Goal: Task Accomplishment & Management: Manage account settings

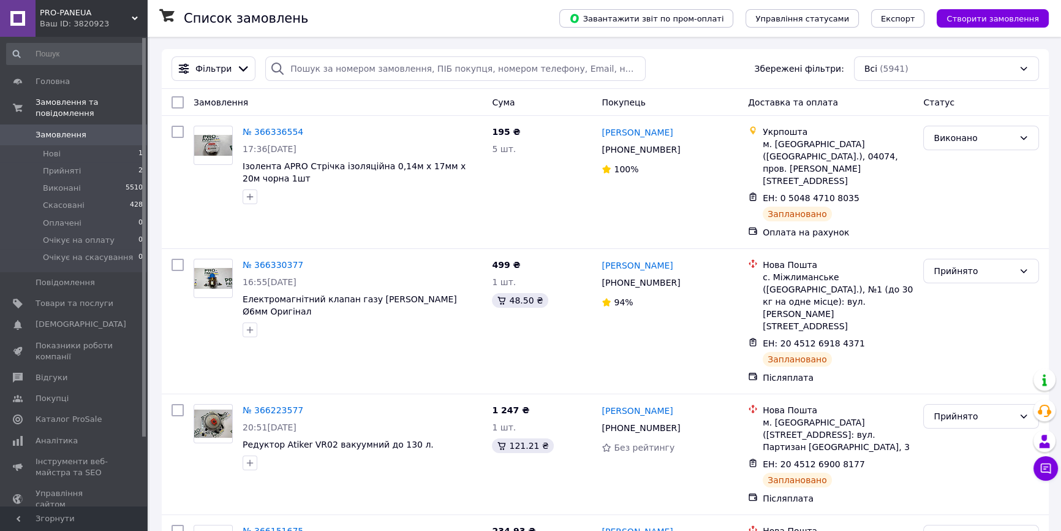
drag, startPoint x: 59, startPoint y: 158, endPoint x: 250, endPoint y: 0, distance: 247.6
click at [58, 165] on span "Прийняті" at bounding box center [62, 170] width 38 height 11
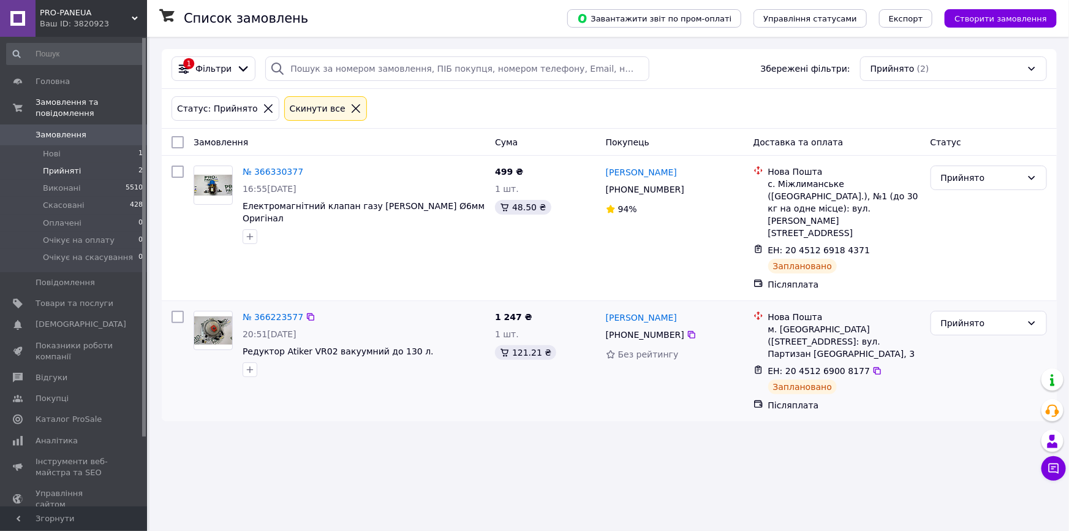
drag, startPoint x: 860, startPoint y: 331, endPoint x: 846, endPoint y: 328, distance: 13.7
click at [871, 365] on div at bounding box center [877, 371] width 12 height 12
click at [872, 366] on icon at bounding box center [877, 371] width 10 height 10
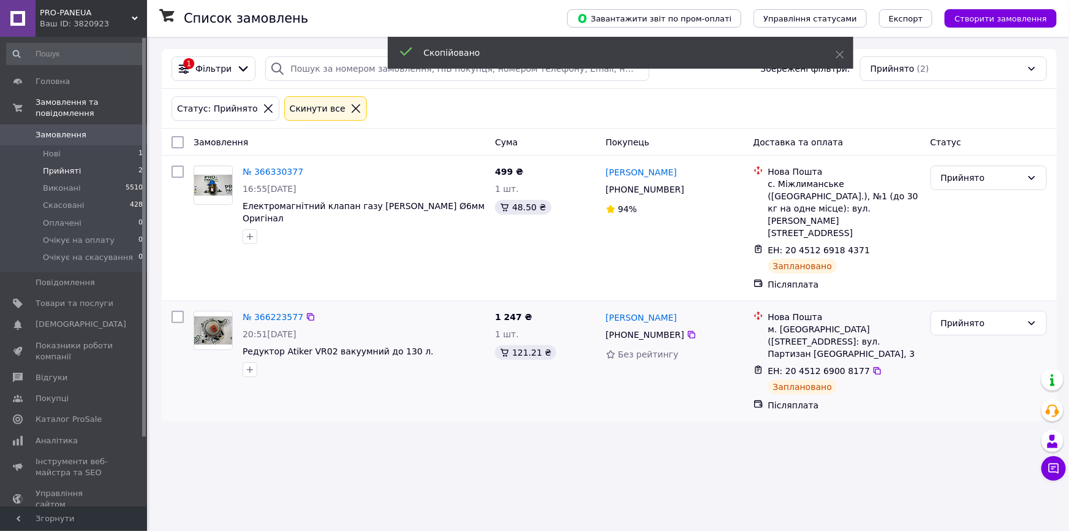
click at [656, 330] on span "[PHONE_NUMBER]" at bounding box center [645, 335] width 78 height 10
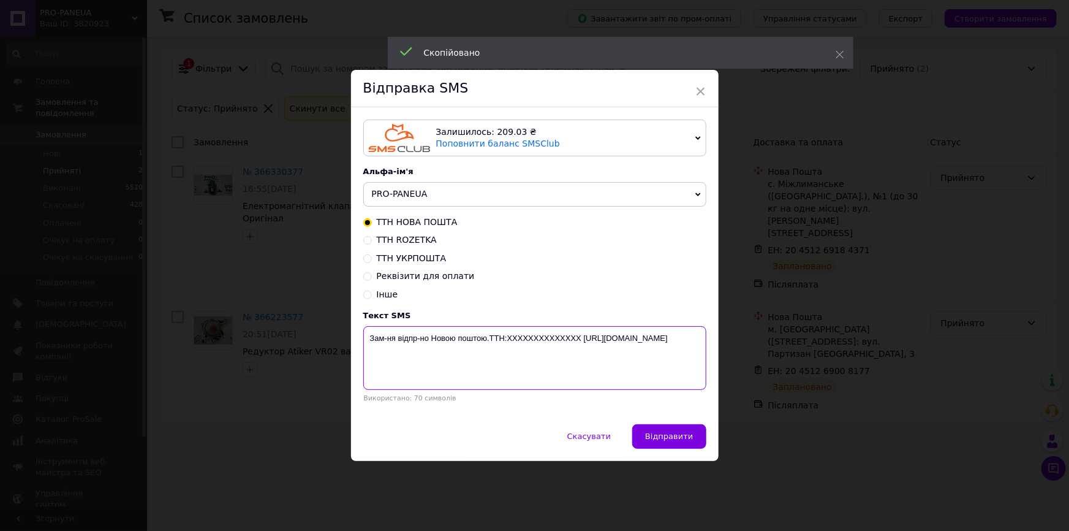
click at [534, 337] on textarea "Зам-ня відпр-но Новою поштою.ТТН:XXXXXXXXXXXXXX [URL][DOMAIN_NAME]" at bounding box center [534, 358] width 343 height 64
paste textarea "20451269008177"
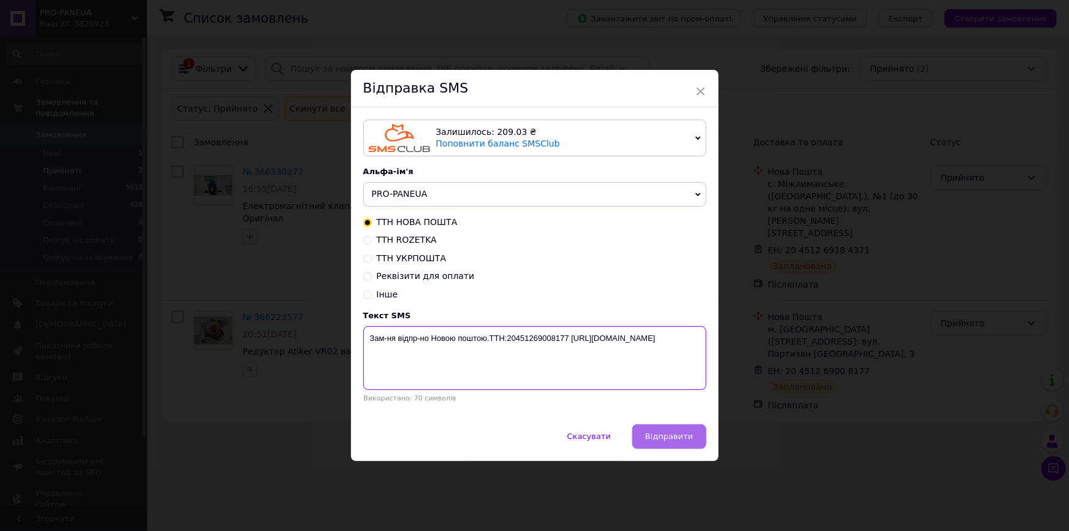
type textarea "Зам-ня відпр-но Новою поштою.ТТН:20451269008177 [URL][DOMAIN_NAME]"
click at [690, 436] on span "Відправити" at bounding box center [669, 435] width 48 height 9
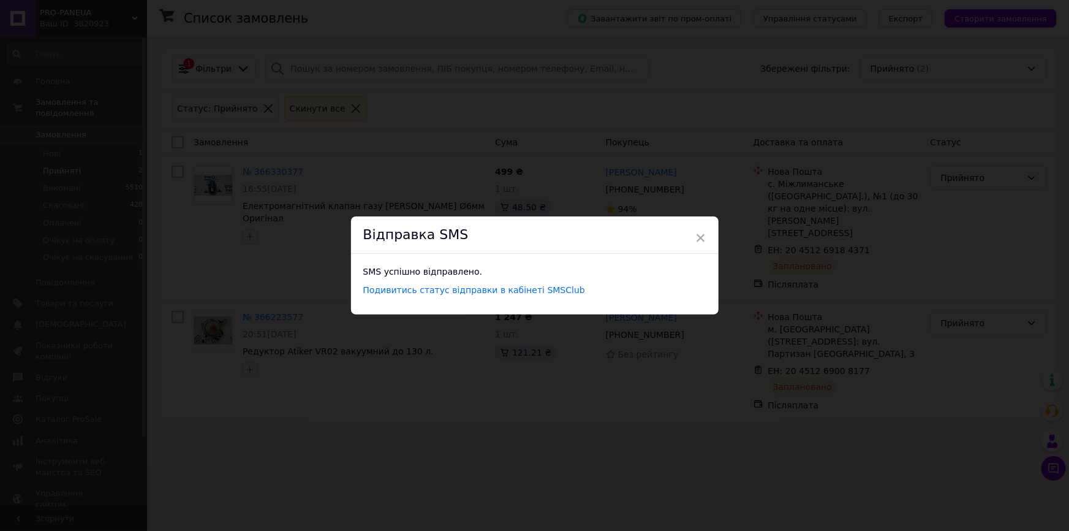
click at [804, 430] on div "× Відправка SMS SMS успішно відправлено. Подивитись статус відправки в кабінеті…" at bounding box center [534, 265] width 1069 height 531
click at [991, 298] on div "× Відправка SMS SMS успішно відправлено. Подивитись статус відправки в кабінеті…" at bounding box center [534, 265] width 1069 height 531
click at [987, 301] on div "× Відправка SMS SMS успішно відправлено. Подивитись статус відправки в кабінеті…" at bounding box center [534, 265] width 1069 height 531
click at [985, 298] on div "× Відправка SMS SMS успішно відправлено. Подивитись статус відправки в кабінеті…" at bounding box center [534, 265] width 1069 height 531
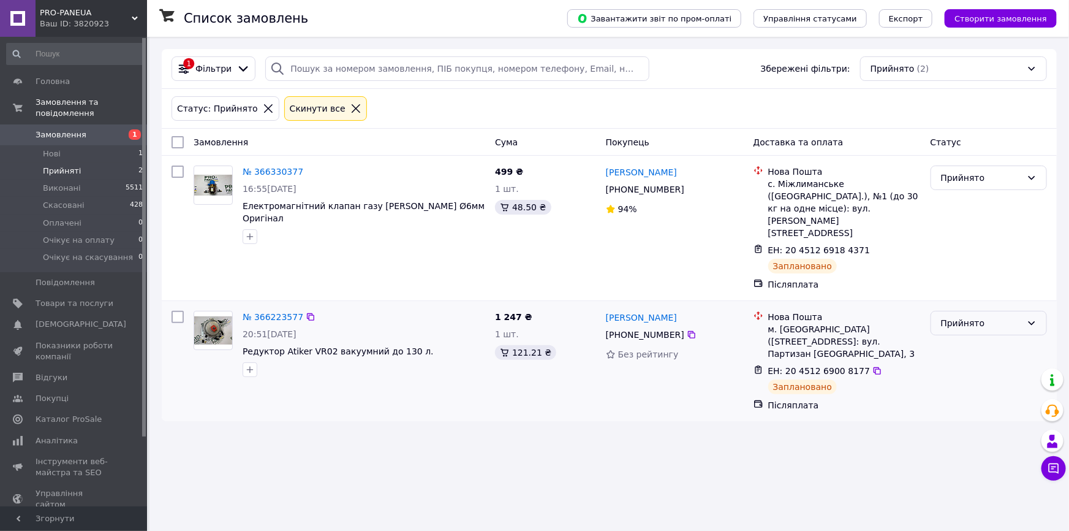
drag, startPoint x: 1001, startPoint y: 294, endPoint x: 988, endPoint y: 302, distance: 15.1
click at [1000, 316] on div "Прийнято" at bounding box center [981, 322] width 81 height 13
click at [959, 319] on li "Виконано" at bounding box center [988, 325] width 115 height 22
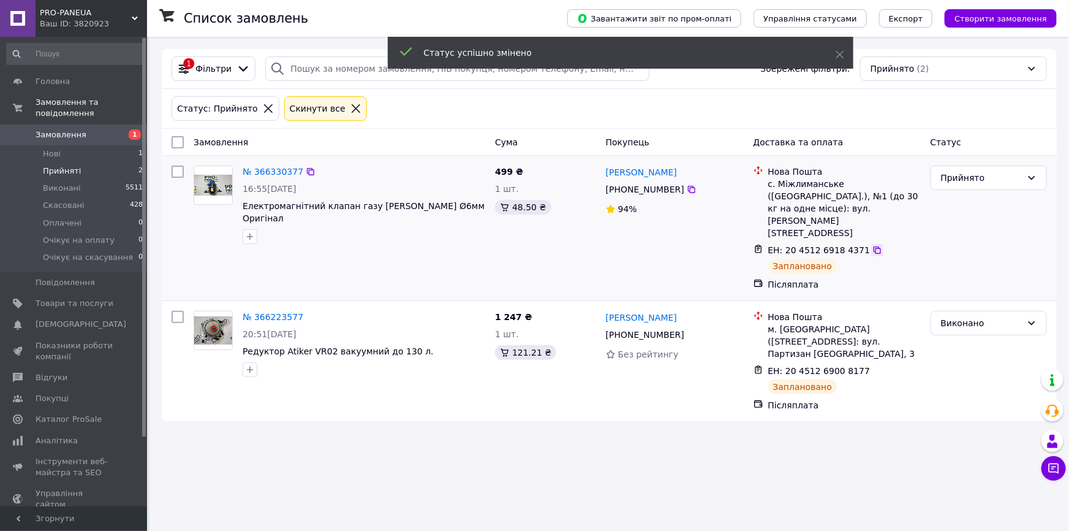
click at [872, 245] on icon at bounding box center [877, 250] width 10 height 10
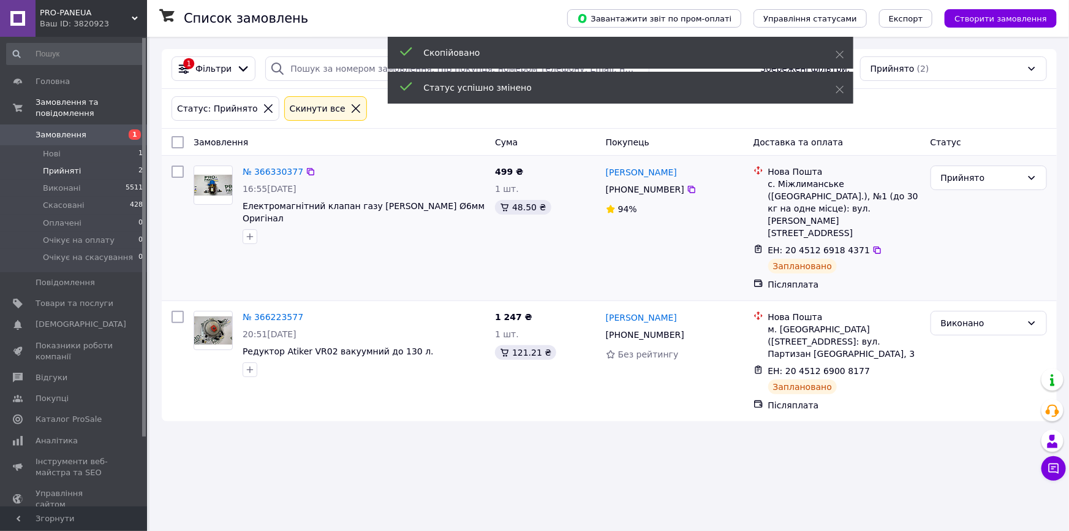
click at [630, 184] on span "[PHONE_NUMBER]" at bounding box center [645, 189] width 78 height 10
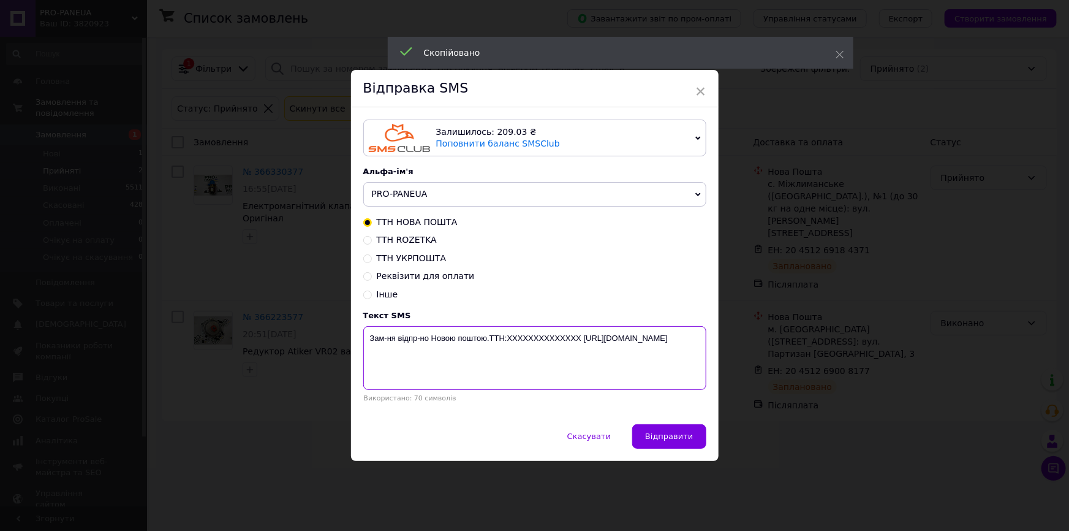
click at [540, 340] on textarea "Зам-ня відпр-но Новою поштою.ТТН:XXXXXXXXXXXXXX [URL][DOMAIN_NAME]" at bounding box center [534, 358] width 343 height 64
paste textarea "20451269184371"
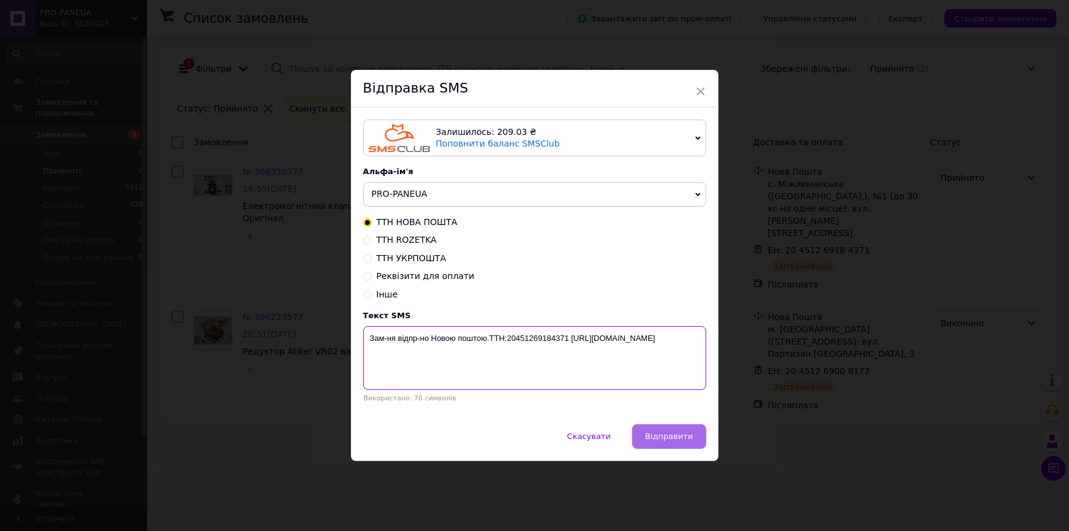
type textarea "Зам-ня відпр-но Новою поштою.ТТН:20451269184371 https://propane.com.ua"
click at [676, 435] on span "Відправити" at bounding box center [669, 435] width 48 height 9
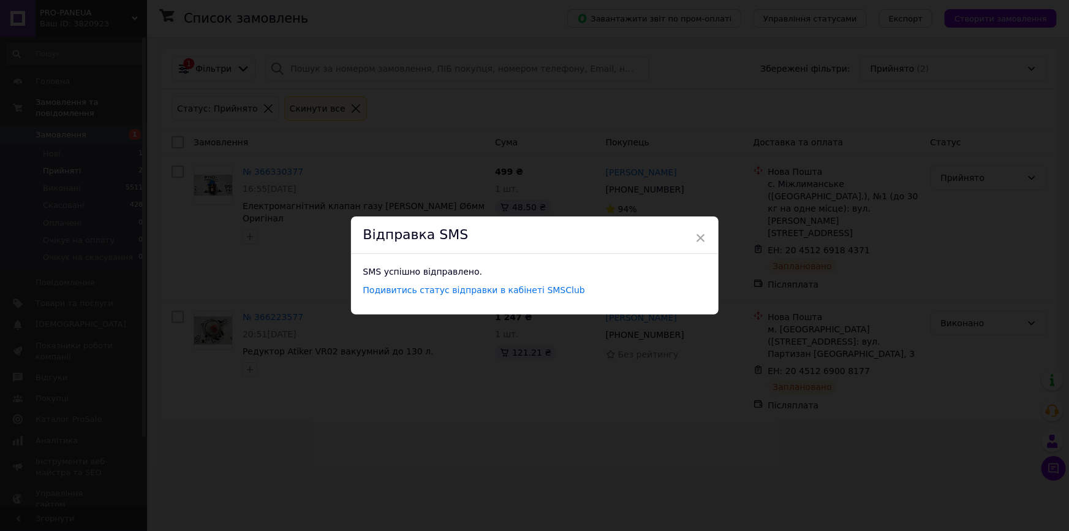
click at [944, 167] on div "× Відправка SMS SMS успішно відправлено. Подивитись статус відправки в кабінеті…" at bounding box center [534, 265] width 1069 height 531
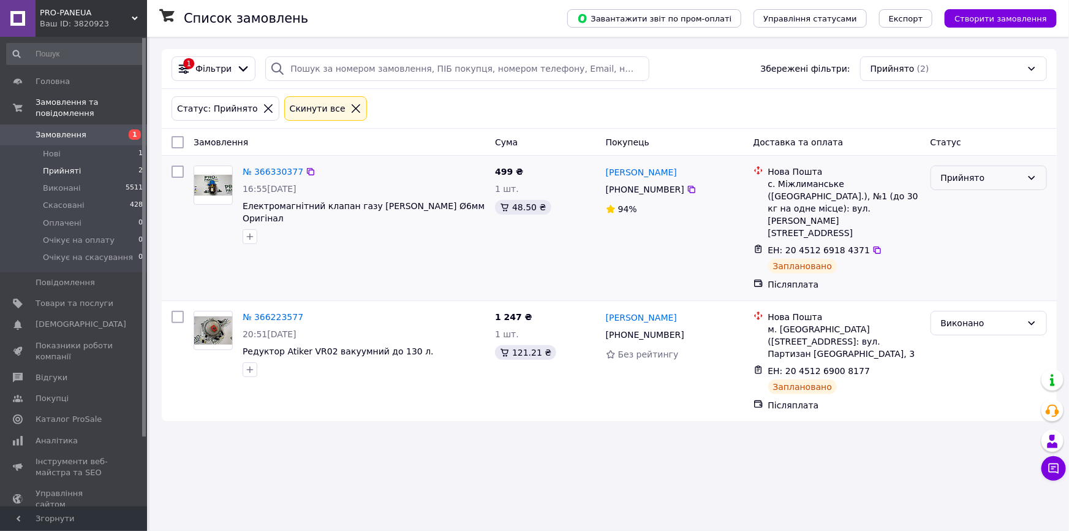
drag, startPoint x: 978, startPoint y: 168, endPoint x: 977, endPoint y: 175, distance: 6.9
click at [978, 172] on div "Прийнято" at bounding box center [989, 177] width 116 height 25
click at [955, 199] on li "Виконано" at bounding box center [988, 204] width 115 height 22
click at [104, 129] on span "Замовлення" at bounding box center [75, 134] width 78 height 11
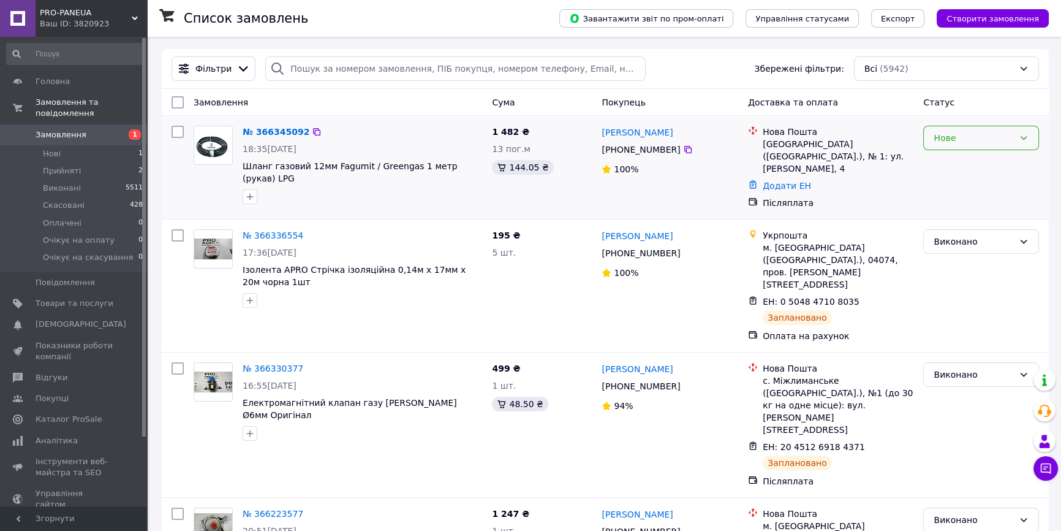
click at [990, 144] on div "Нове" at bounding box center [974, 137] width 80 height 13
click at [972, 161] on li "Прийнято" at bounding box center [981, 164] width 115 height 22
